Goal: Navigation & Orientation: Find specific page/section

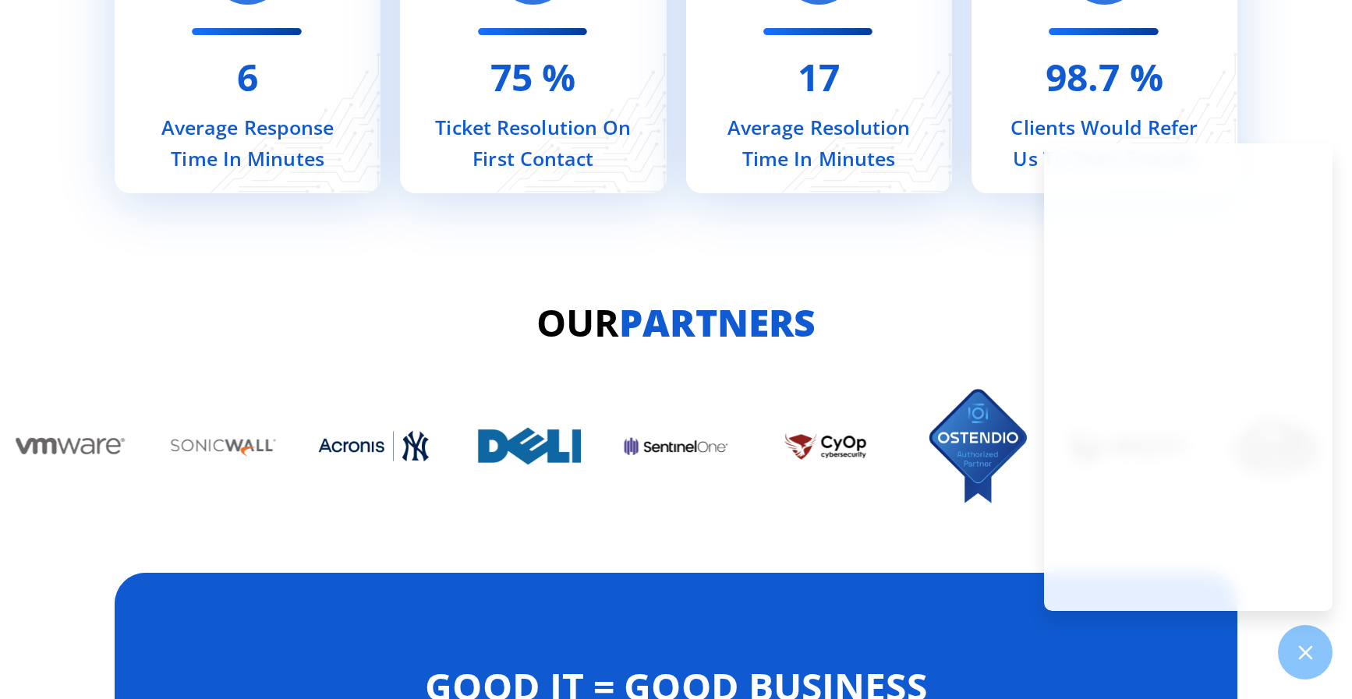
scroll to position [6515, 0]
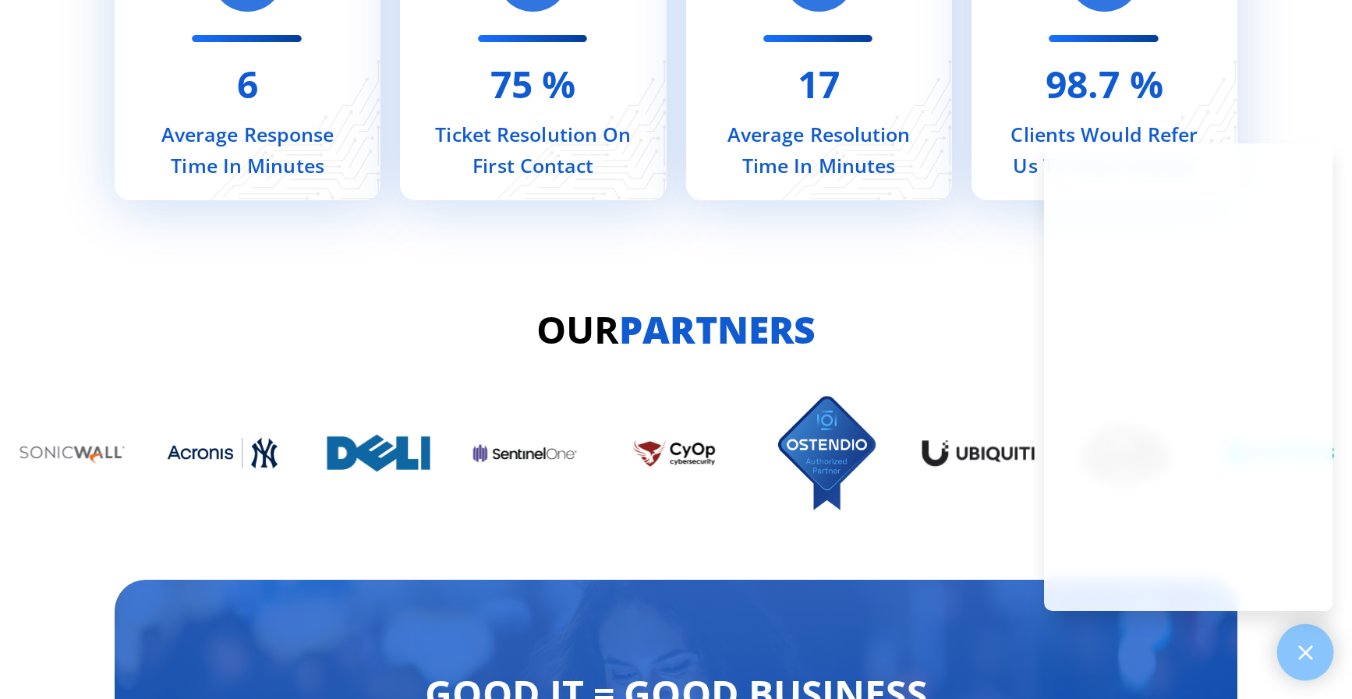
click at [1303, 671] on div at bounding box center [1305, 652] width 57 height 57
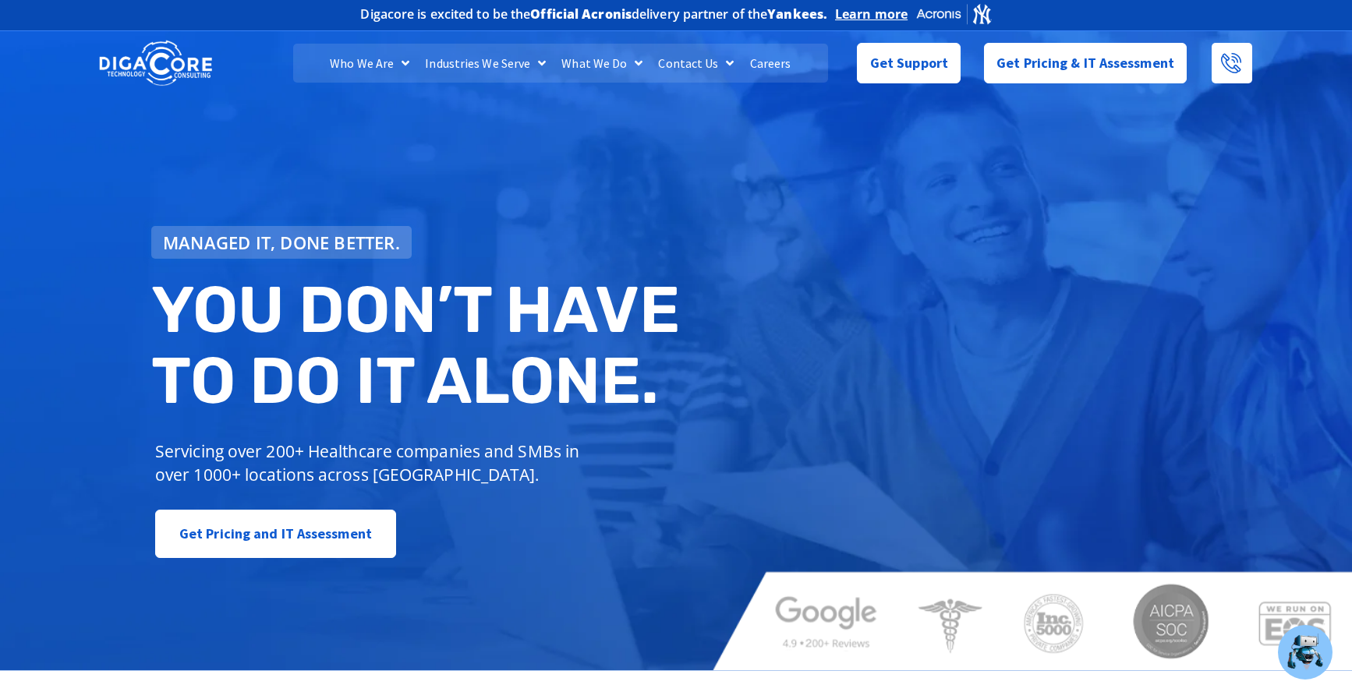
scroll to position [0, 0]
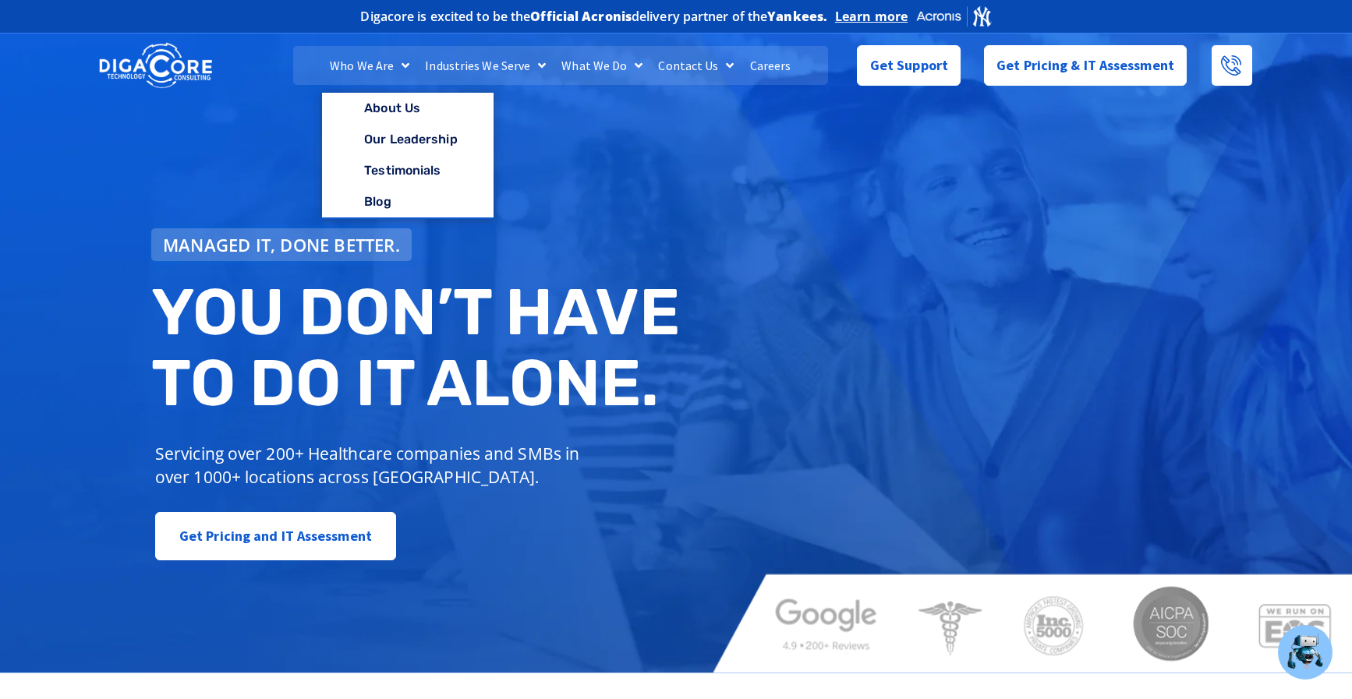
click at [386, 65] on link "Who We Are" at bounding box center [369, 65] width 95 height 39
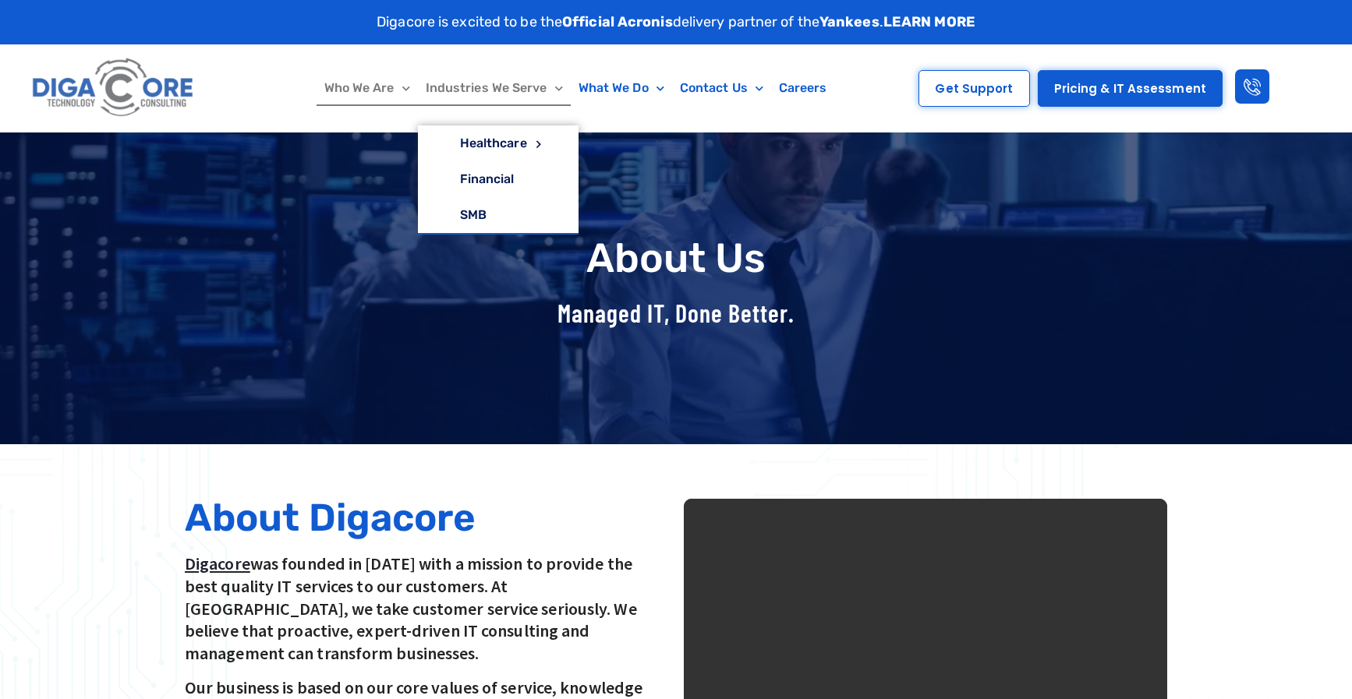
click at [499, 89] on link "Industries We Serve" at bounding box center [494, 88] width 153 height 36
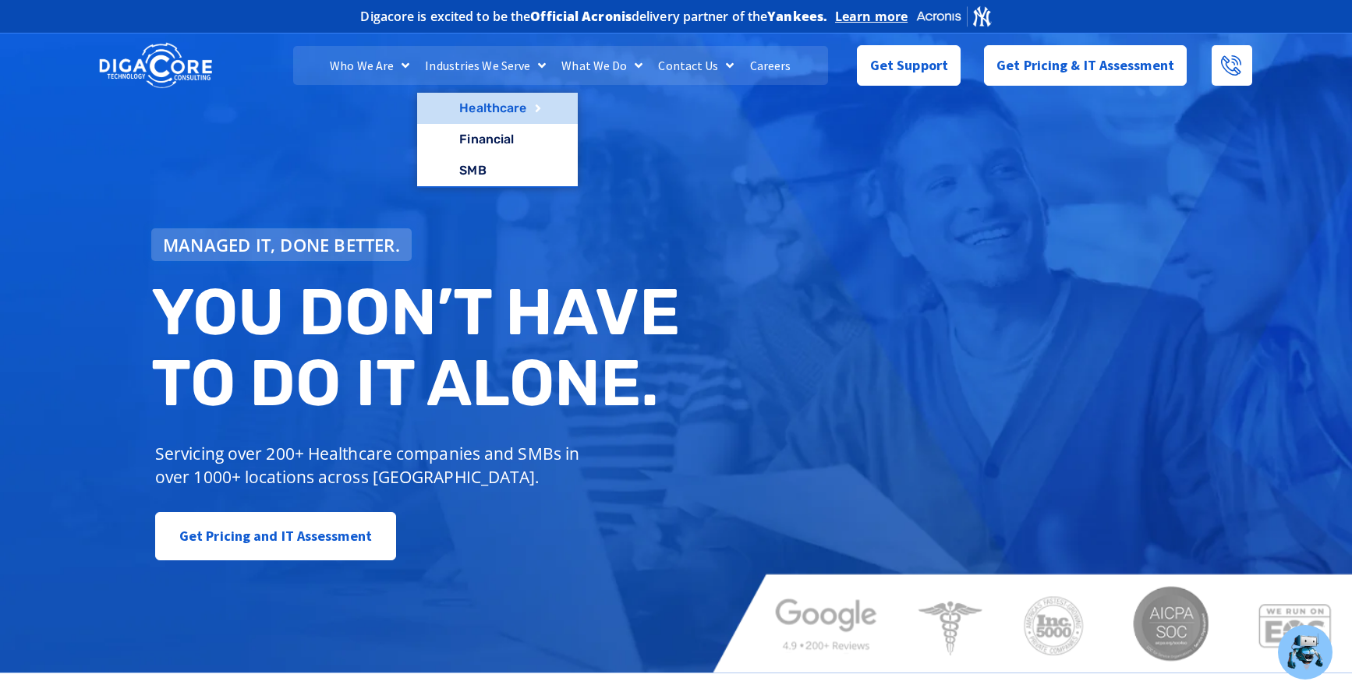
click at [501, 101] on link "Healthcare" at bounding box center [497, 108] width 161 height 31
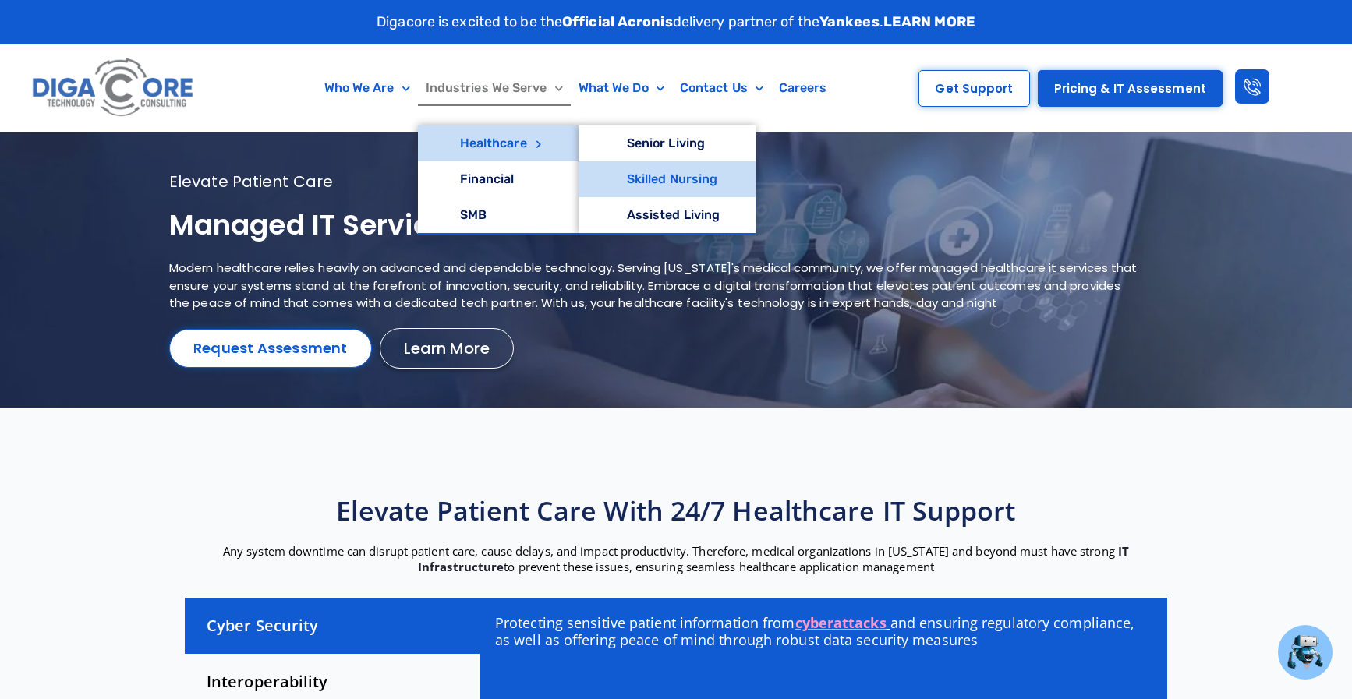
click at [732, 184] on link "Skilled Nursing" at bounding box center [667, 179] width 178 height 36
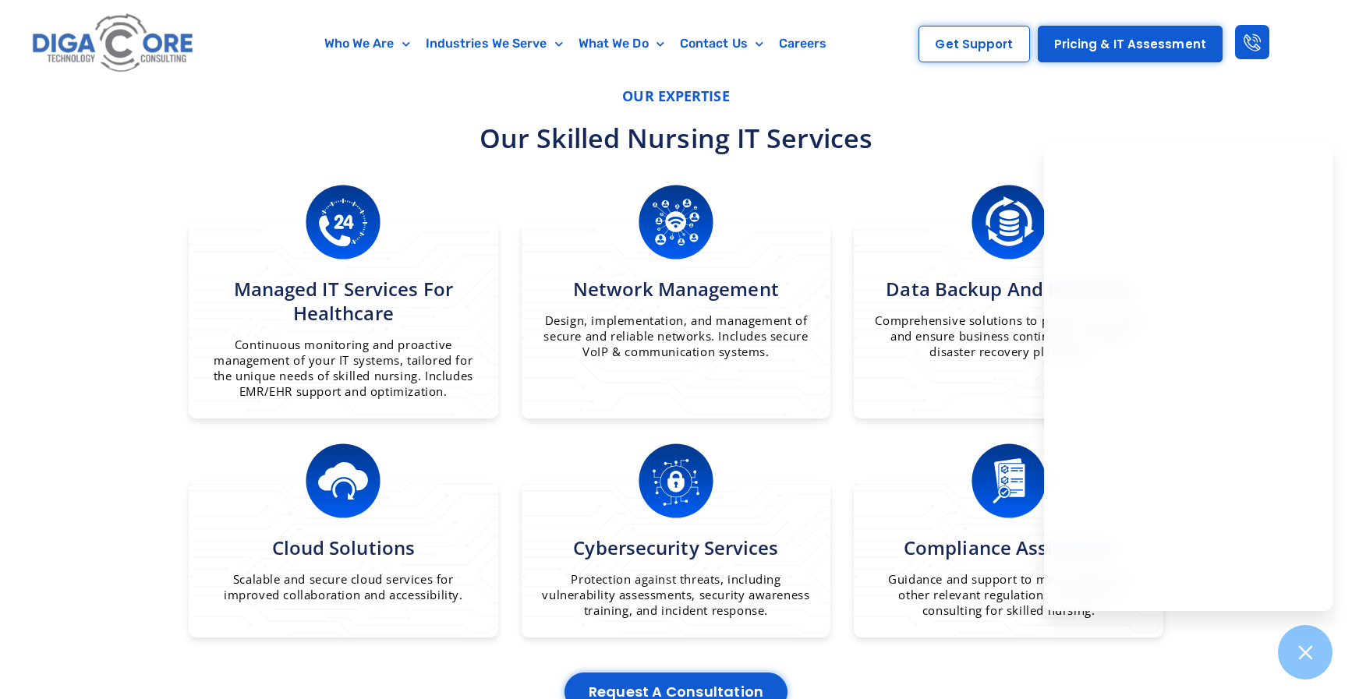
scroll to position [2097, 0]
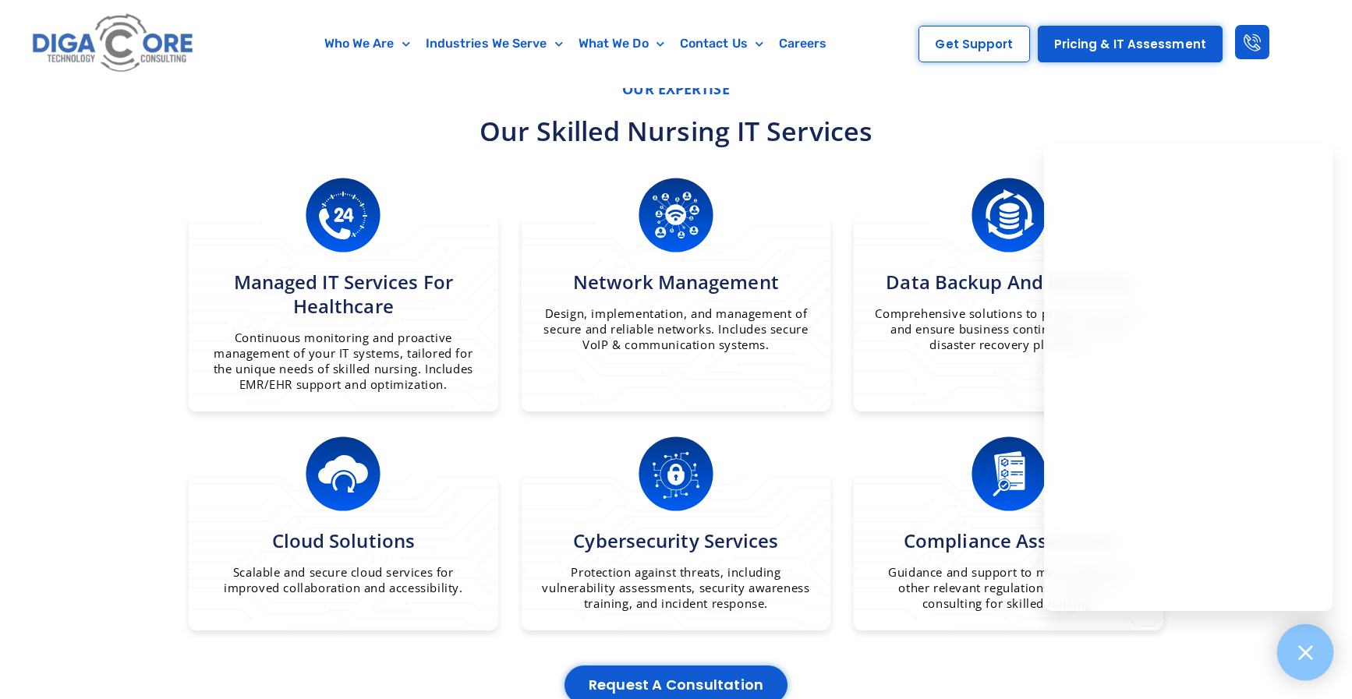
click at [1302, 636] on div at bounding box center [1305, 652] width 57 height 57
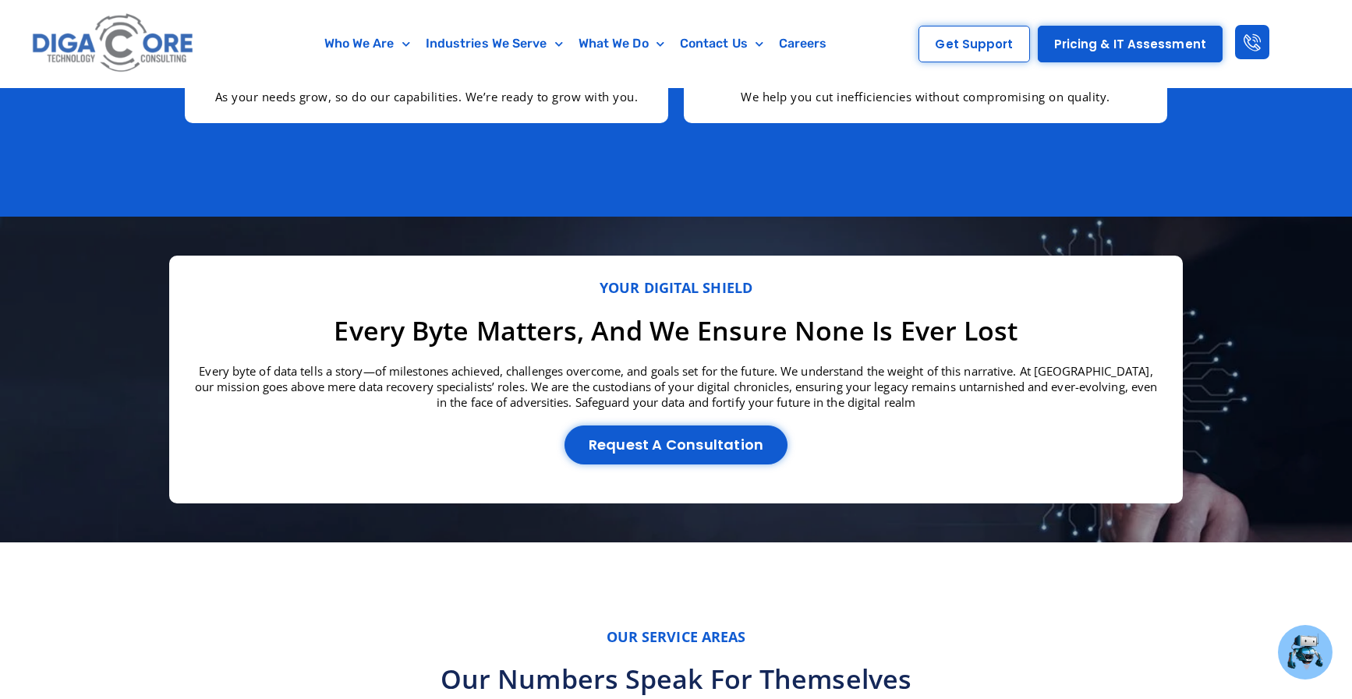
scroll to position [3400, 0]
